Goal: Find specific fact

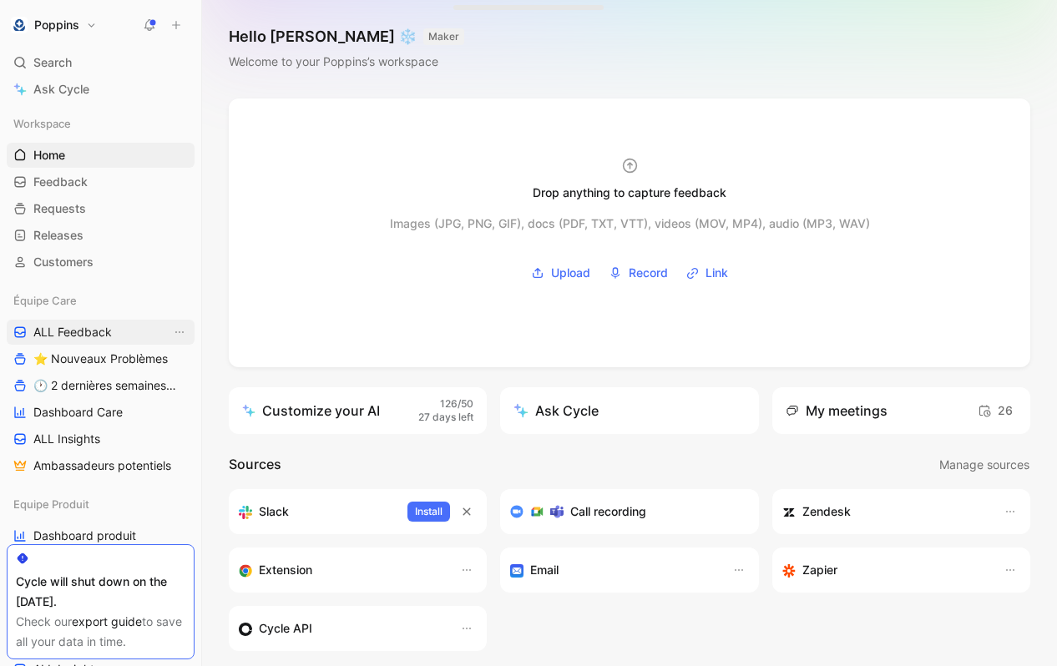
click at [104, 331] on span "ALL Feedback" at bounding box center [72, 332] width 78 height 17
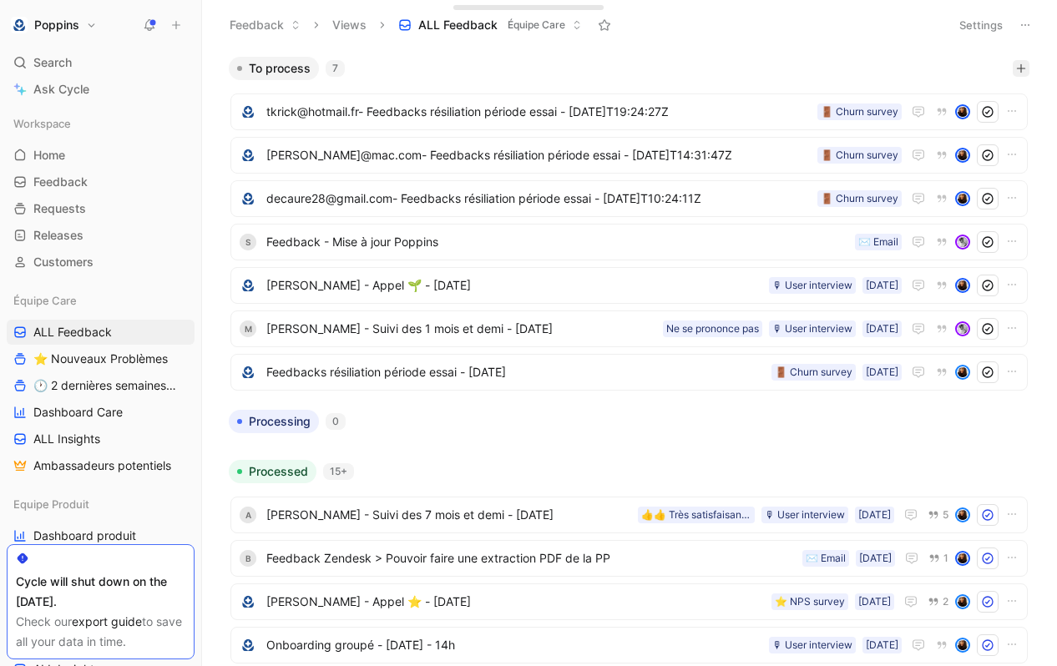
click at [1017, 69] on icon "button" at bounding box center [1021, 68] width 10 height 10
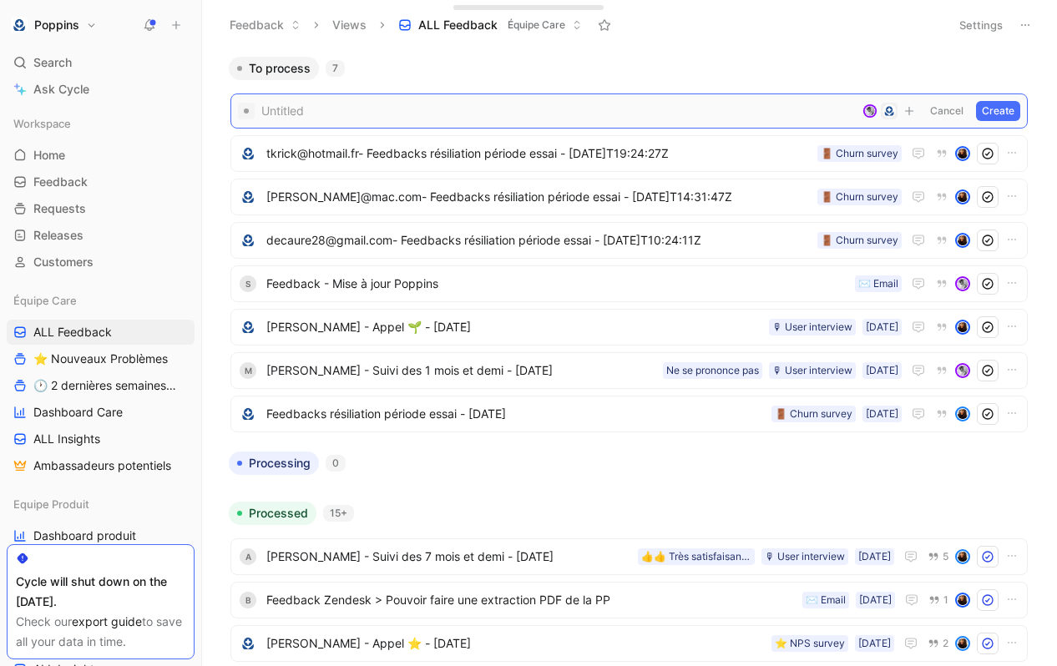
click at [704, 107] on span at bounding box center [558, 111] width 594 height 20
click at [279, 109] on span at bounding box center [558, 111] width 594 height 20
paste span
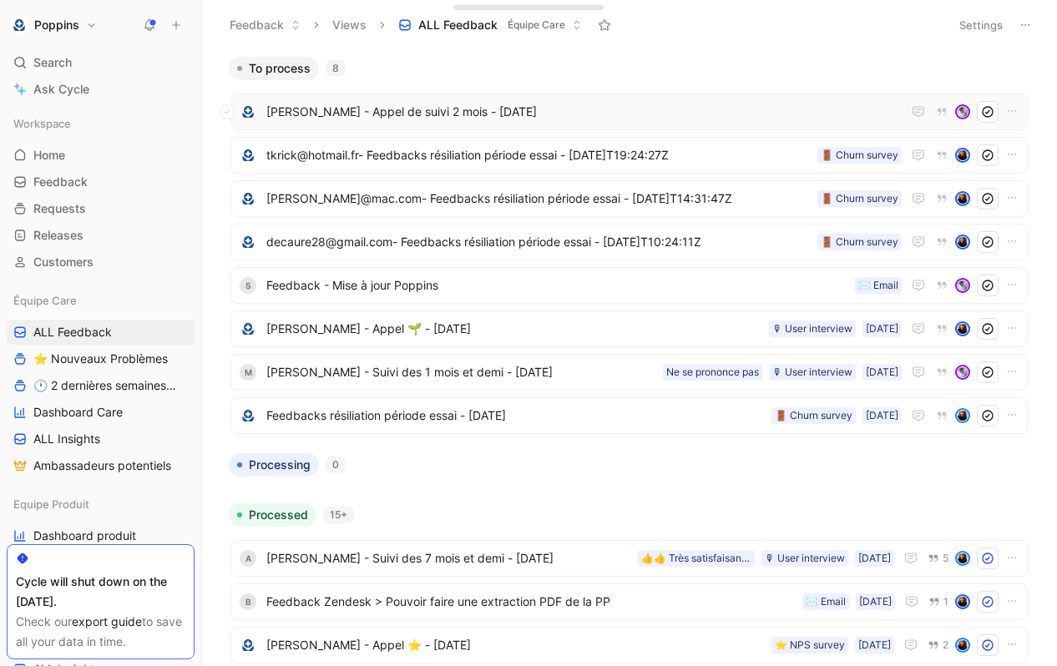
click at [347, 102] on span "[PERSON_NAME] - Appel de suivi 2 mois - [DATE]" at bounding box center [583, 112] width 635 height 20
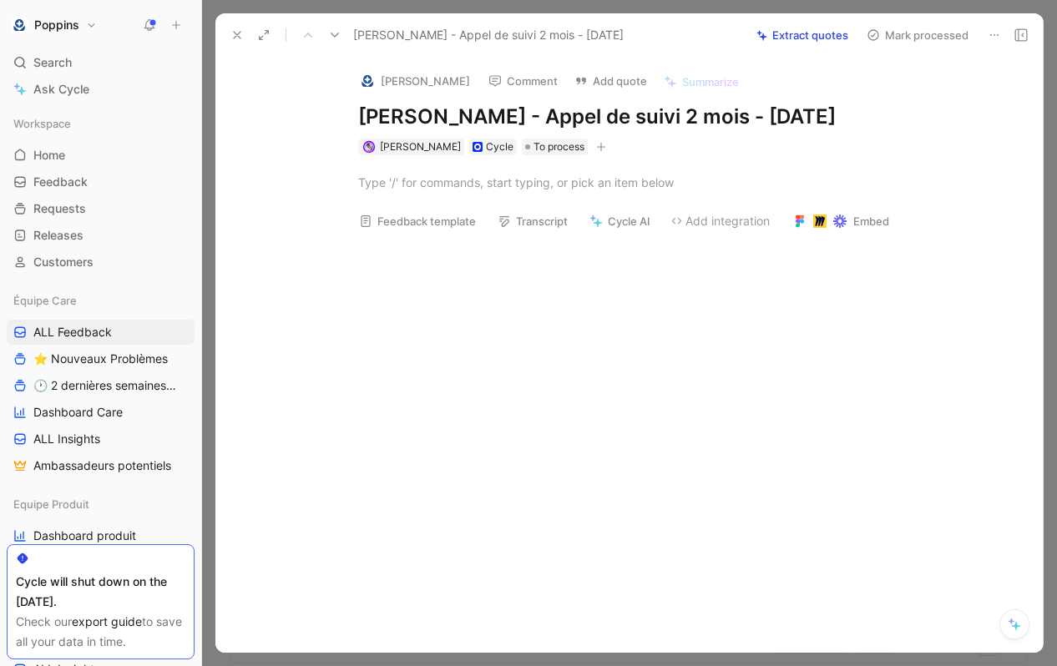
click at [453, 191] on div at bounding box center [647, 183] width 578 height 18
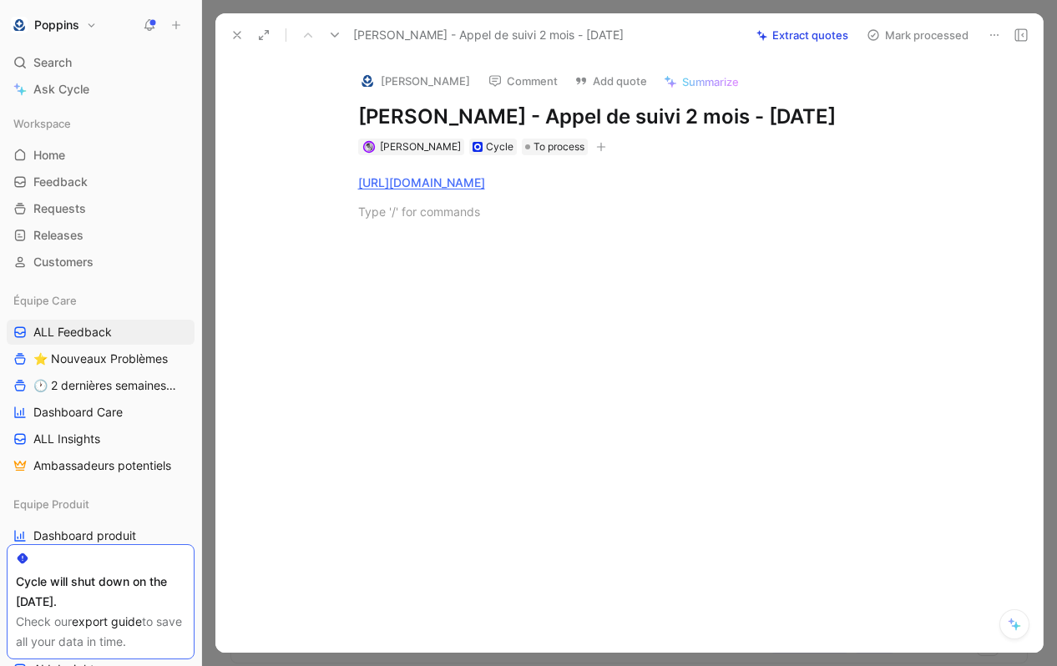
paste div
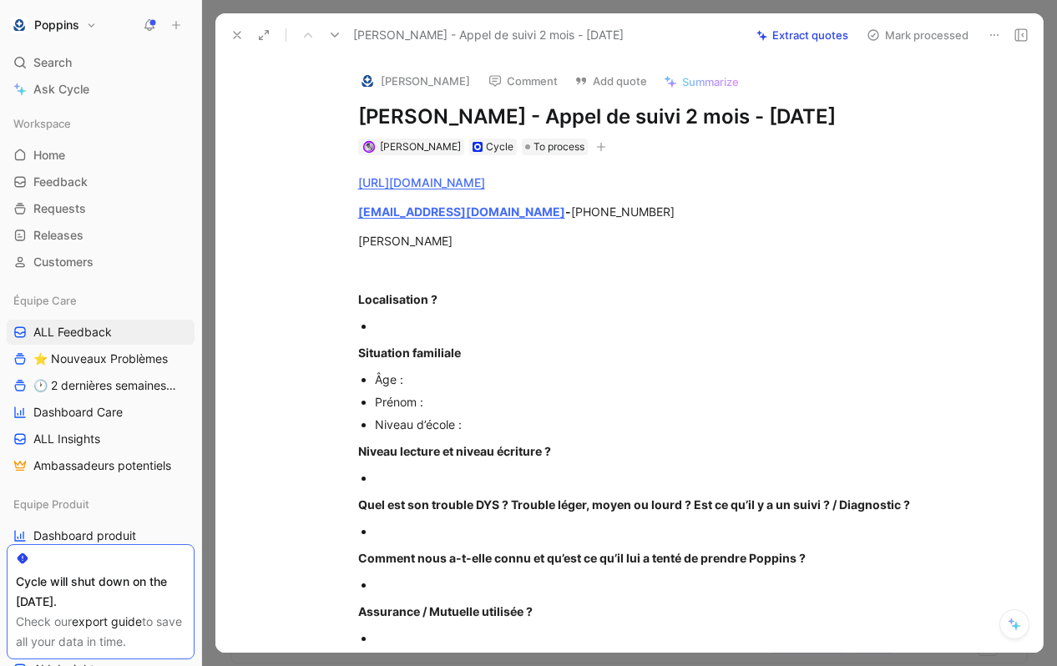
click at [593, 155] on button "button" at bounding box center [601, 147] width 17 height 17
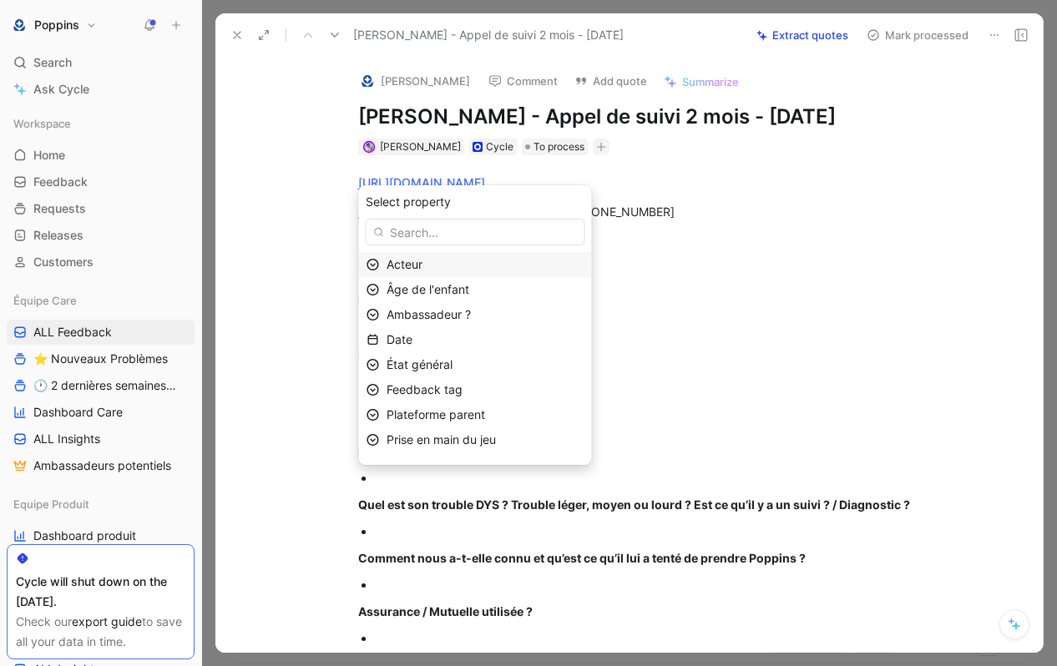
click at [497, 265] on div "Acteur" at bounding box center [486, 265] width 198 height 20
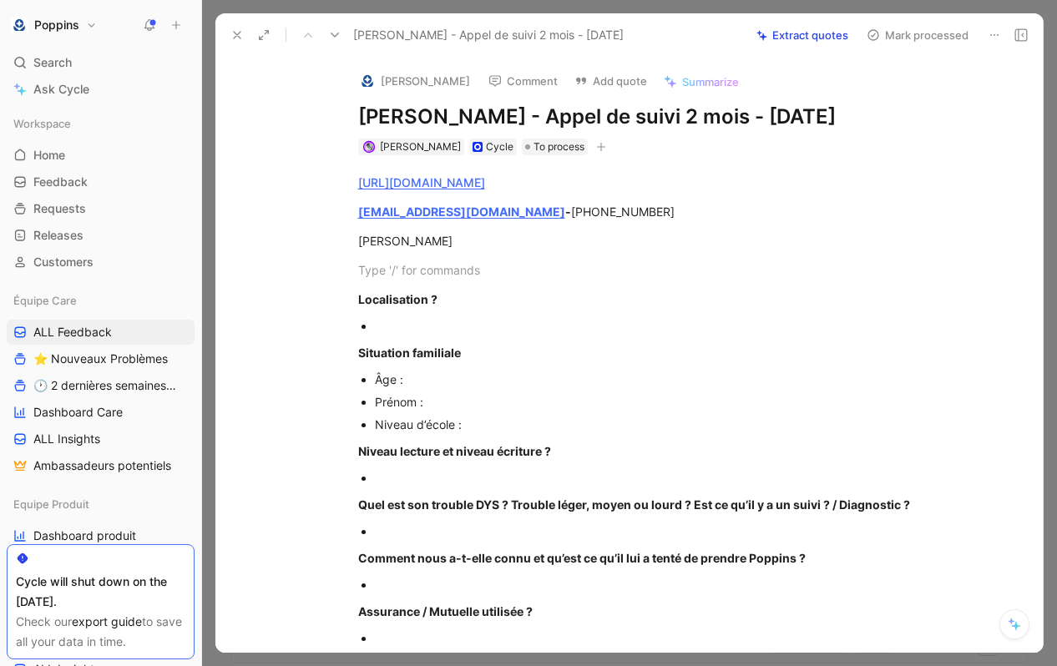
click at [596, 152] on icon "button" at bounding box center [601, 147] width 10 height 10
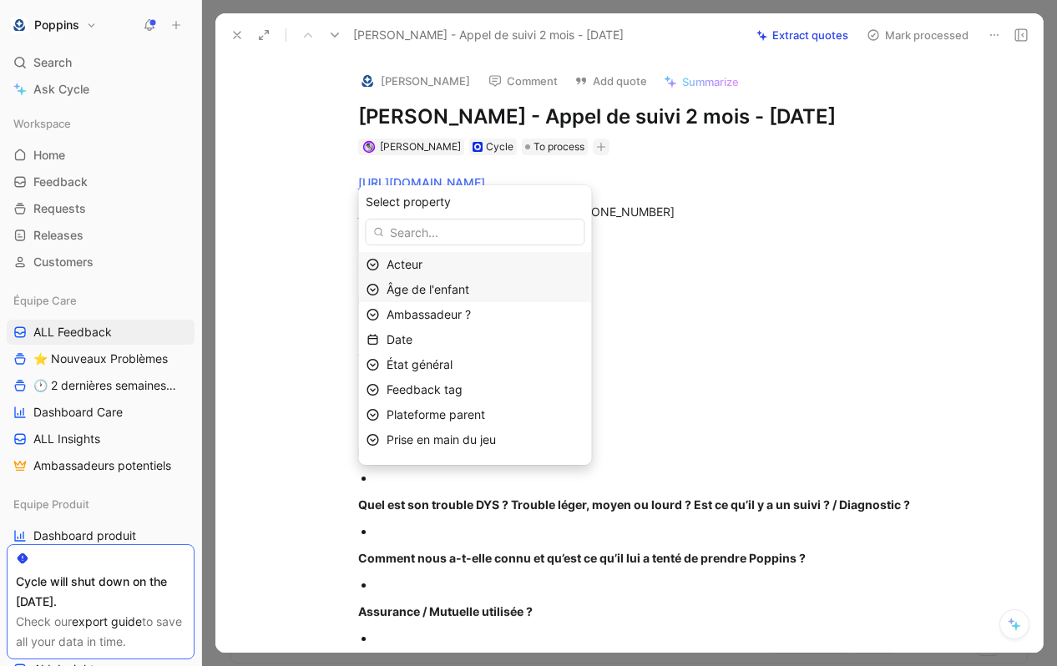
click at [522, 296] on div "Âge de l'enfant" at bounding box center [486, 290] width 198 height 20
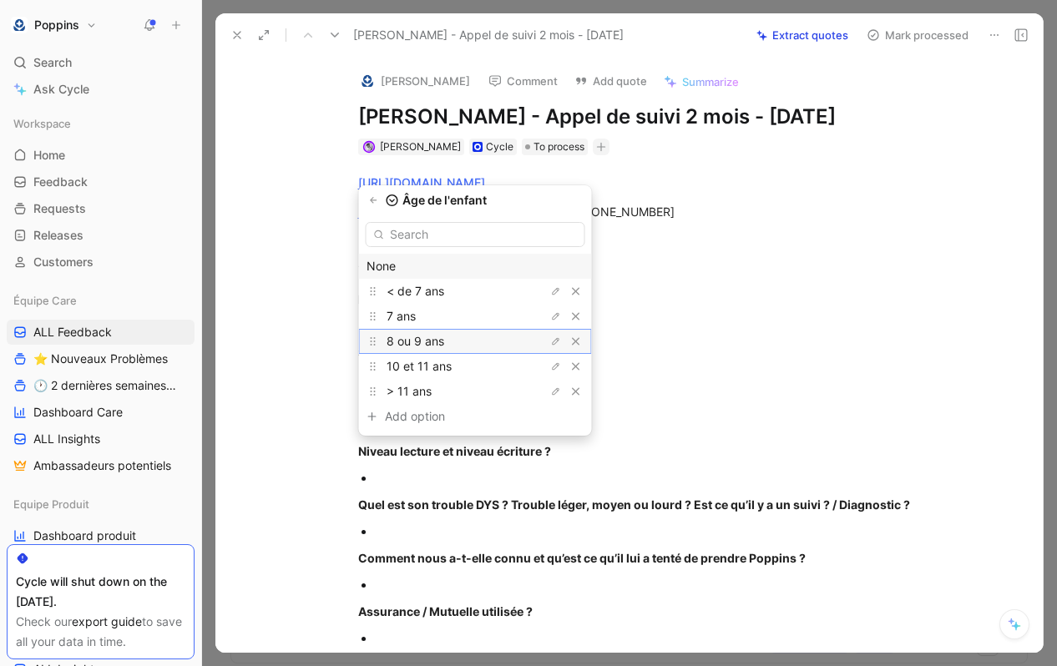
click at [492, 346] on div "8 ou 9 ans" at bounding box center [449, 341] width 125 height 20
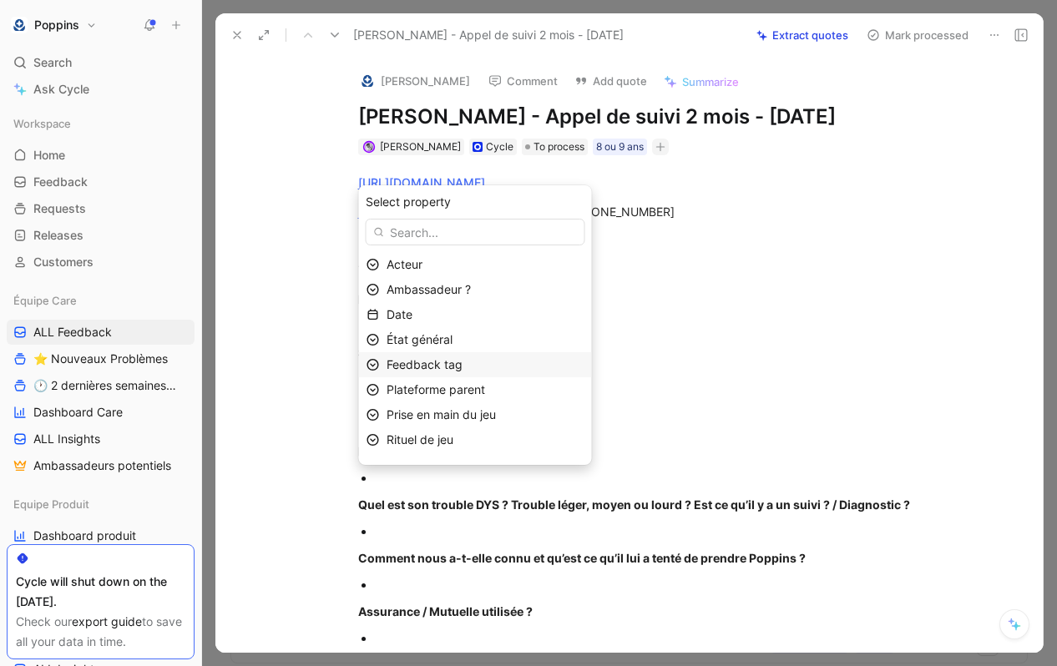
click at [480, 373] on div "Feedback tag" at bounding box center [486, 365] width 198 height 20
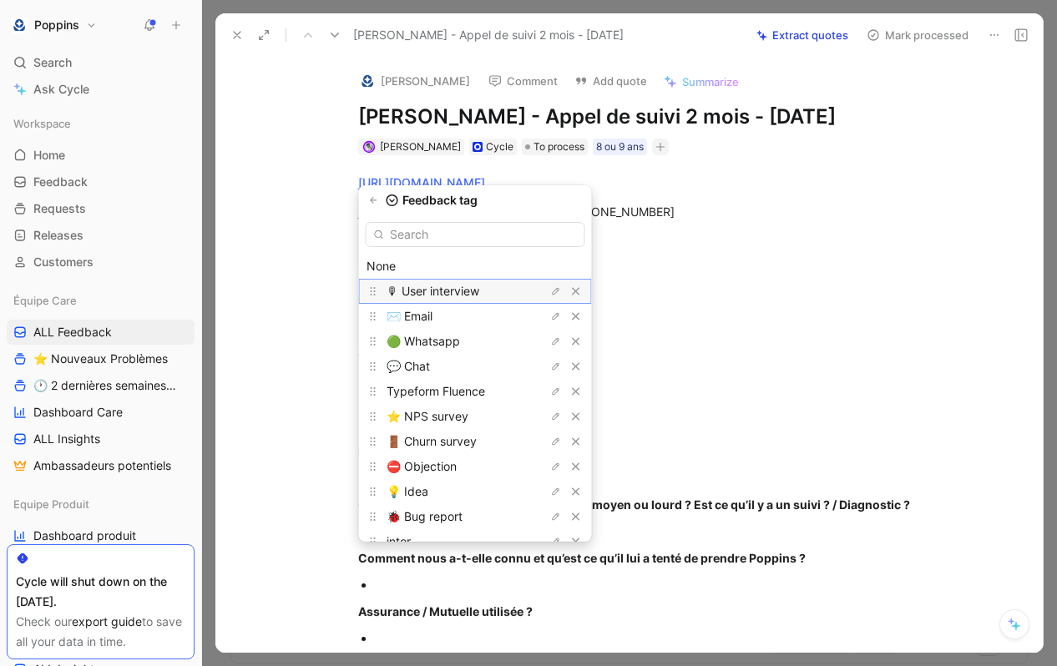
click at [462, 290] on span "🎙 User interview" at bounding box center [433, 291] width 93 height 14
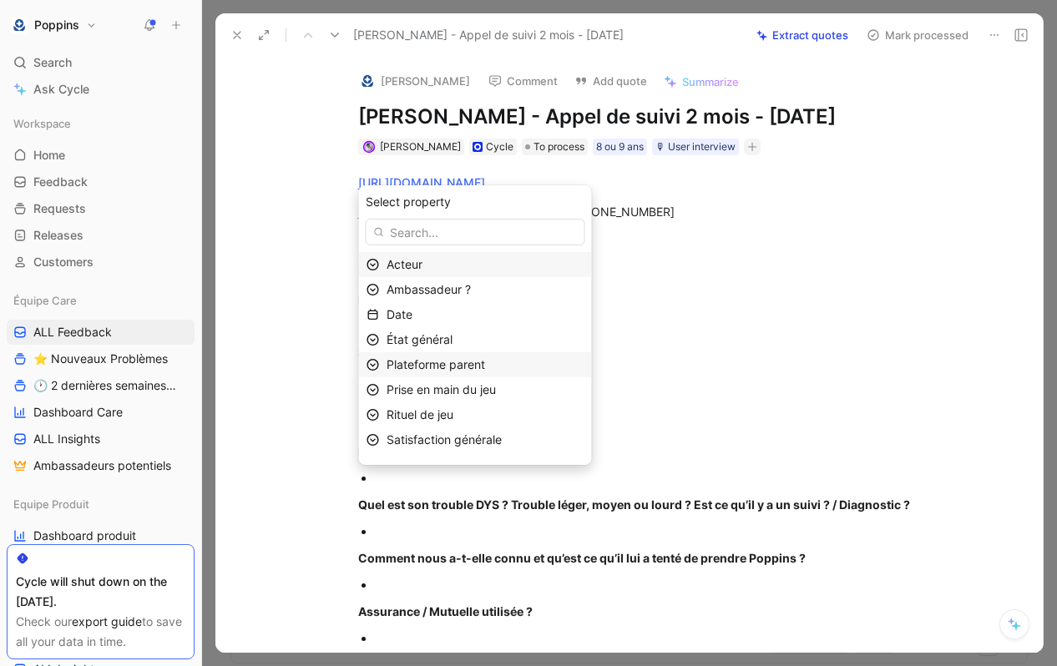
scroll to position [69, 0]
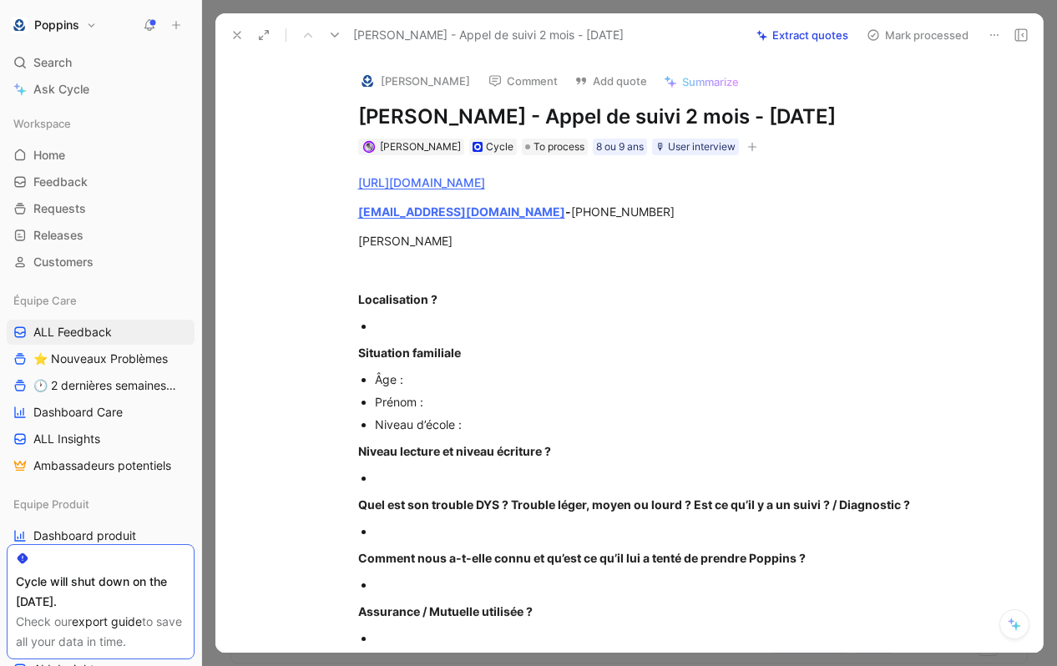
click at [237, 32] on icon at bounding box center [236, 34] width 13 height 13
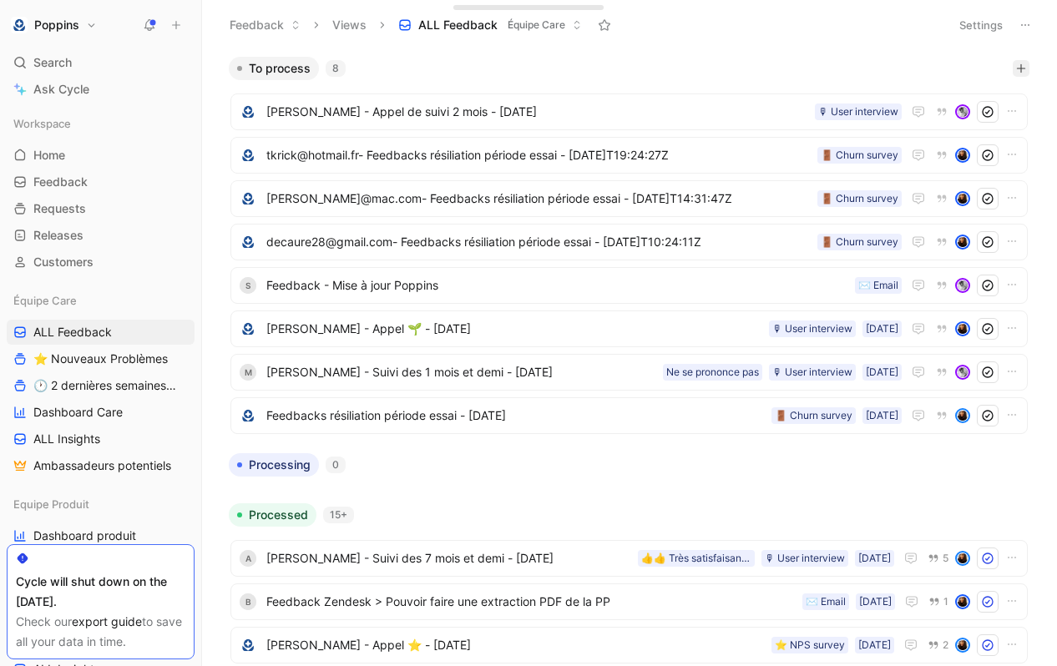
click at [1023, 65] on icon "button" at bounding box center [1021, 68] width 10 height 10
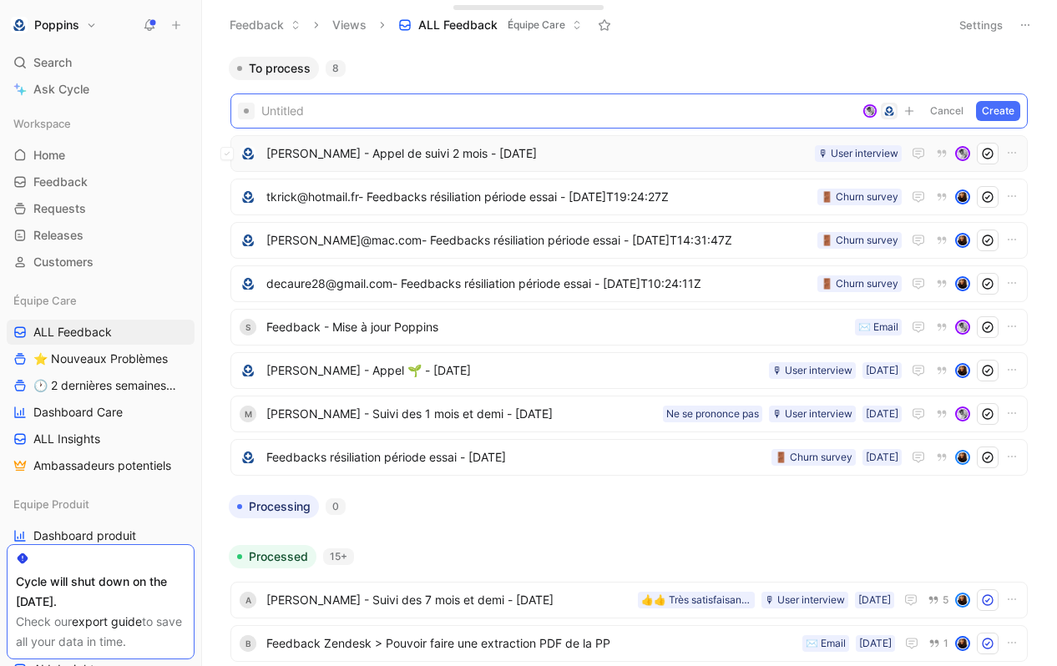
click at [379, 161] on span "[PERSON_NAME] - Appel de suivi 2 mois - [DATE]" at bounding box center [537, 154] width 542 height 20
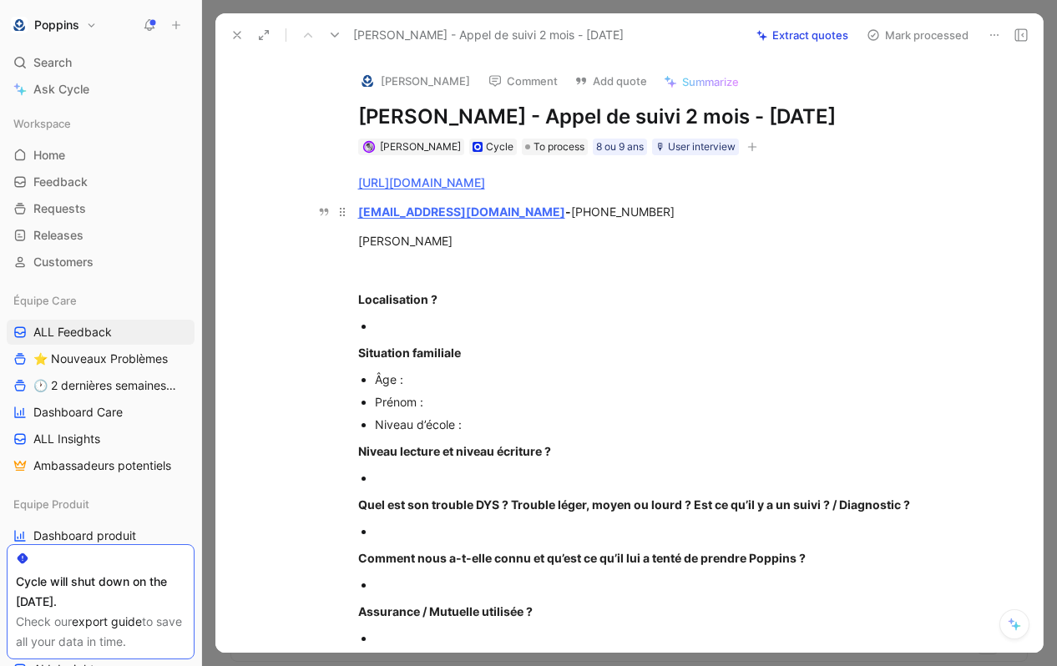
click at [546, 220] on div "[EMAIL_ADDRESS][DOMAIN_NAME] - [PHONE_NUMBER]" at bounding box center [647, 212] width 578 height 18
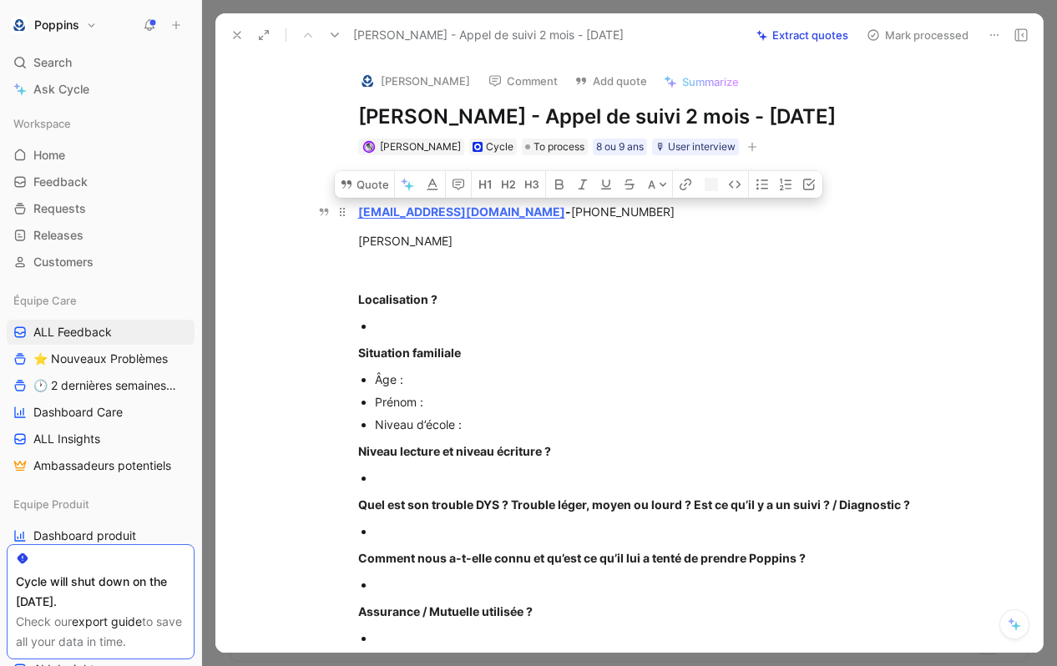
drag, startPoint x: 528, startPoint y: 240, endPoint x: 655, endPoint y: 235, distance: 127.0
click at [655, 220] on div "[EMAIL_ADDRESS][DOMAIN_NAME] - [PHONE_NUMBER]" at bounding box center [647, 212] width 578 height 18
copy div "[PHONE_NUMBER]"
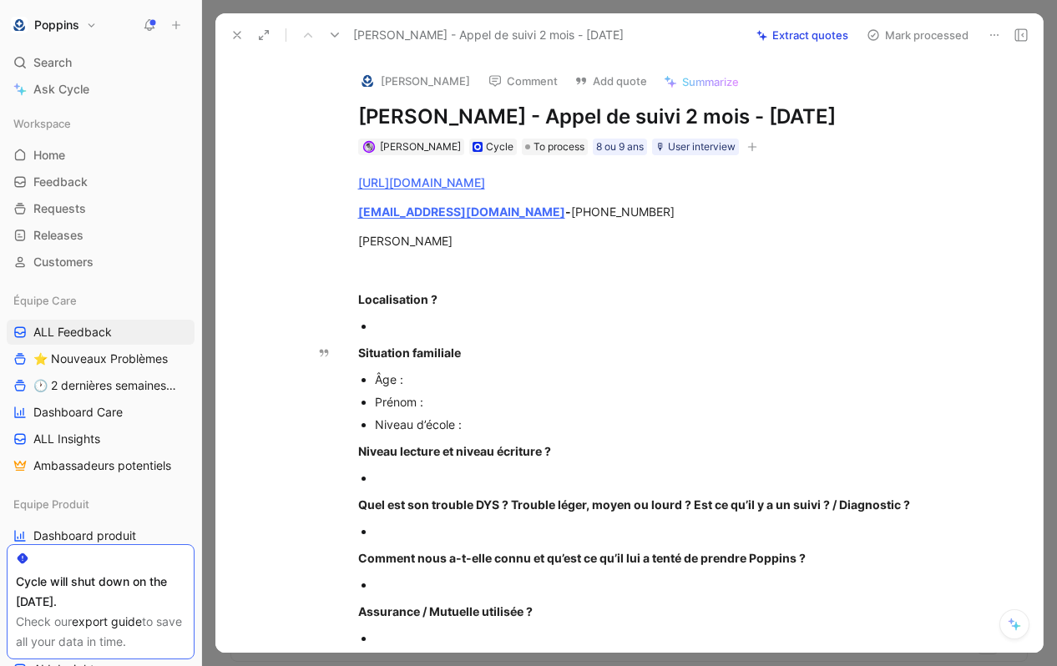
drag, startPoint x: 527, startPoint y: 120, endPoint x: 360, endPoint y: 113, distance: 167.1
click at [360, 113] on h1 "[PERSON_NAME] - Appel de suivi 2 mois - [DATE]" at bounding box center [647, 117] width 578 height 27
copy h1 "[PERSON_NAME]"
click at [744, 155] on button "button" at bounding box center [752, 147] width 17 height 17
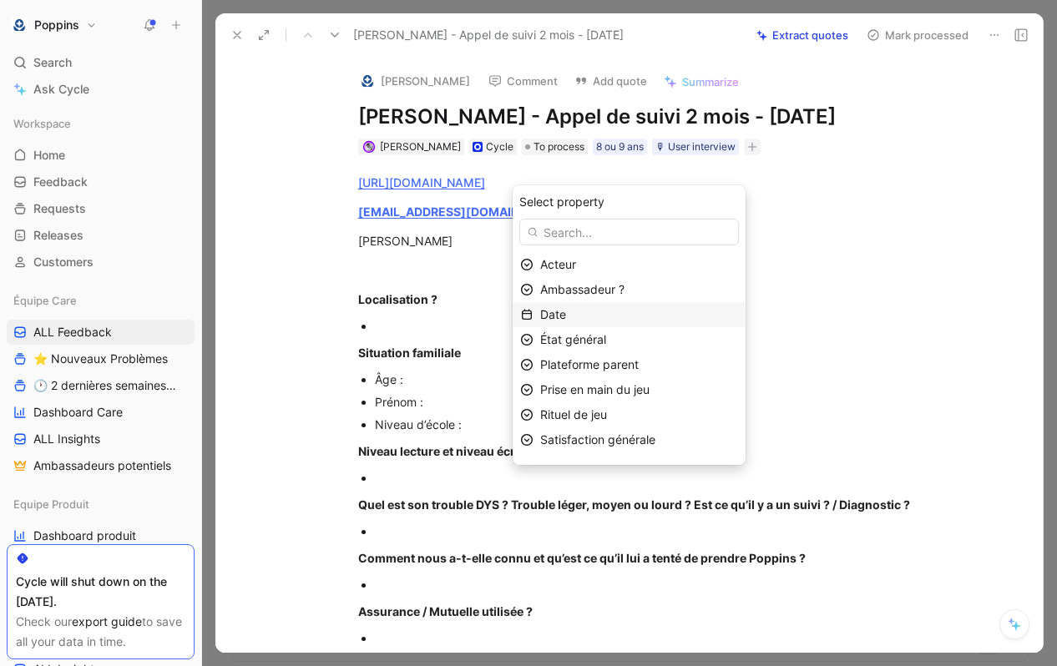
click at [642, 316] on div "Date" at bounding box center [639, 315] width 198 height 20
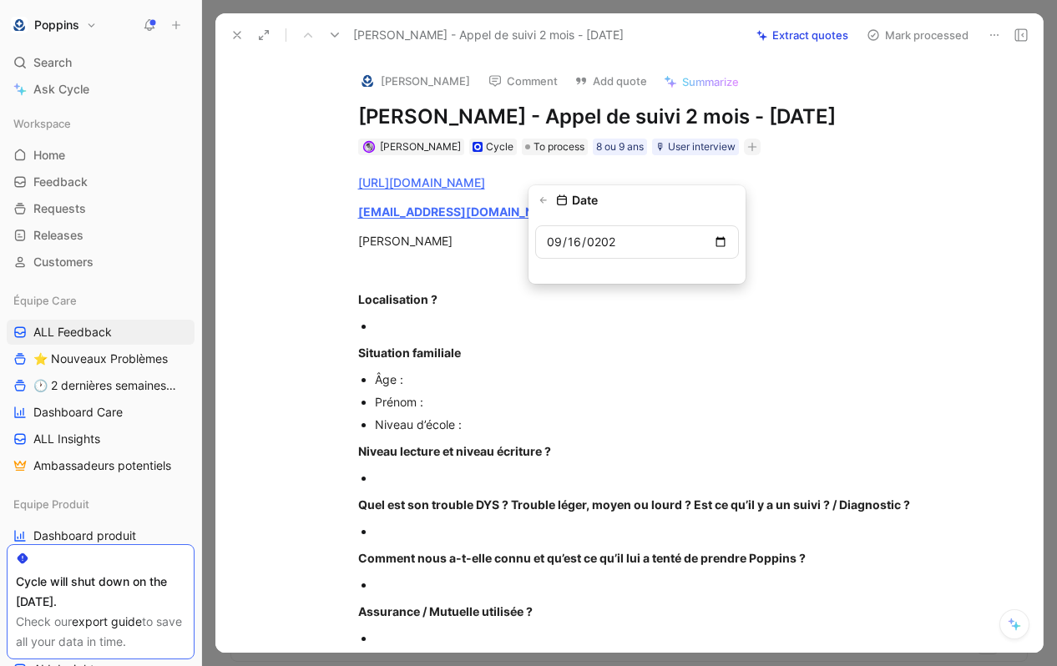
type input "[DATE]"
